Goal: Task Accomplishment & Management: Complete application form

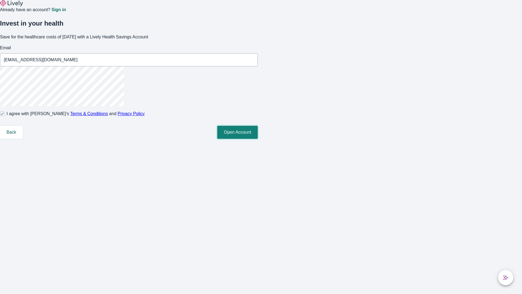
click at [258, 139] on button "Open Account" at bounding box center [237, 132] width 41 height 13
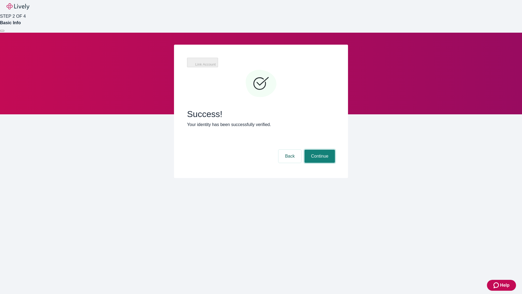
click at [319, 150] on button "Continue" at bounding box center [320, 156] width 30 height 13
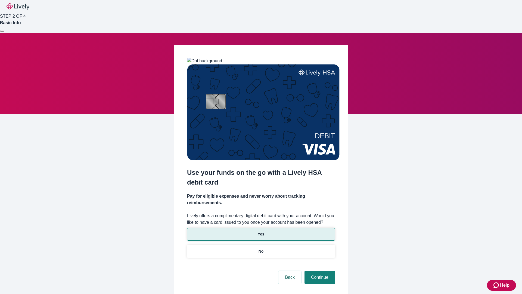
click at [261, 231] on p "Yes" at bounding box center [261, 234] width 7 height 6
click at [319, 271] on button "Continue" at bounding box center [320, 277] width 30 height 13
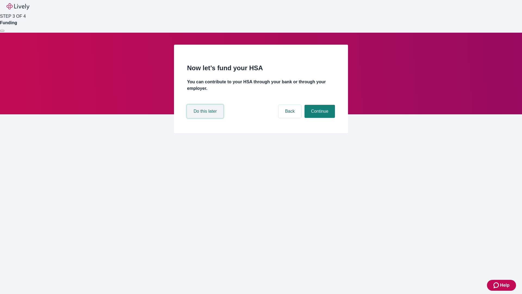
click at [206, 118] on button "Do this later" at bounding box center [205, 111] width 36 height 13
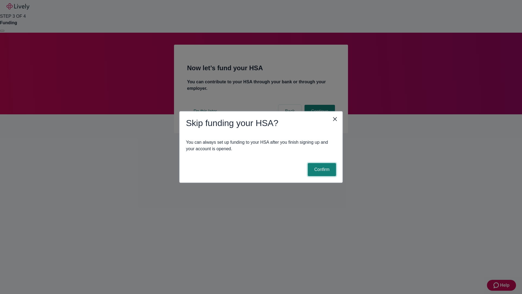
click at [321, 169] on button "Confirm" at bounding box center [322, 169] width 28 height 13
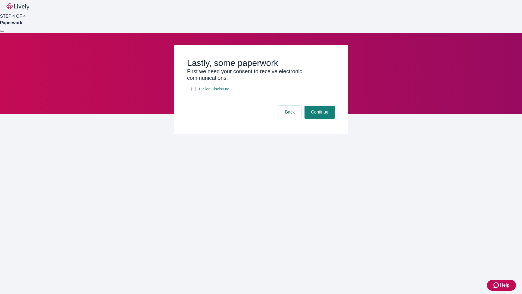
click at [194, 91] on input "E-Sign Disclosure" at bounding box center [193, 89] width 4 height 4
checkbox input "true"
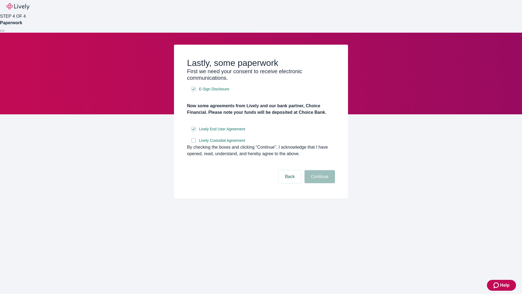
click at [194, 143] on input "Lively Custodial Agreement" at bounding box center [193, 140] width 4 height 4
checkbox input "true"
click at [319, 183] on button "Continue" at bounding box center [320, 176] width 30 height 13
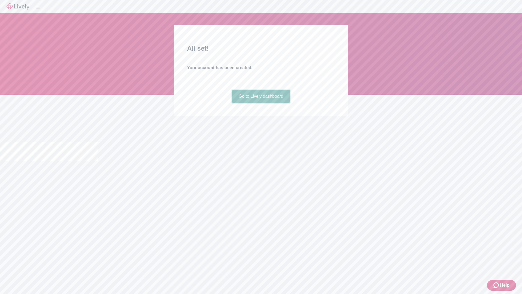
click at [261, 103] on link "Go to Lively dashboard" at bounding box center [261, 96] width 58 height 13
